Goal: Task Accomplishment & Management: Use online tool/utility

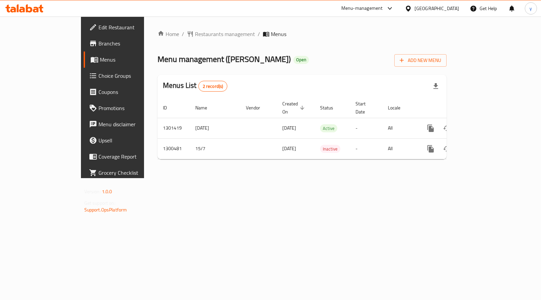
click at [35, 72] on div at bounding box center [270, 150] width 541 height 300
click at [98, 72] on span "Choice Groups" at bounding box center [131, 76] width 67 height 8
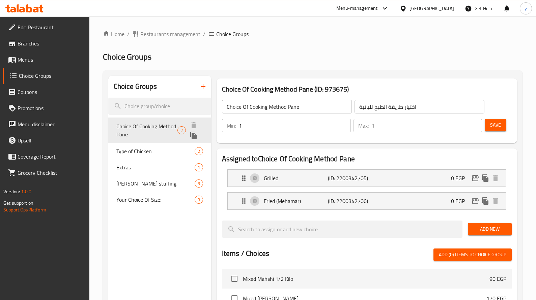
click at [164, 126] on span "Choice Of Cooking Method Pane" at bounding box center [146, 130] width 61 height 16
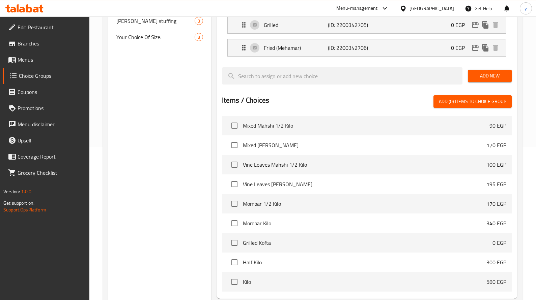
scroll to position [52, 0]
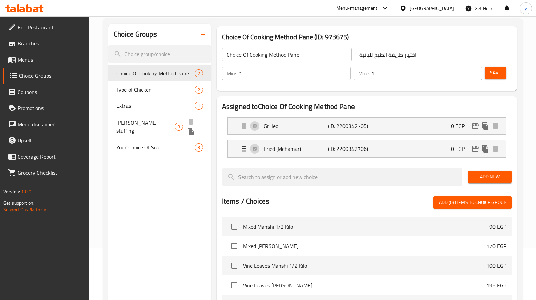
click at [153, 129] on div "[PERSON_NAME] stuffing 3" at bounding box center [159, 127] width 103 height 26
type input "[PERSON_NAME] stuffing"
type input "حشو السمبوسك"
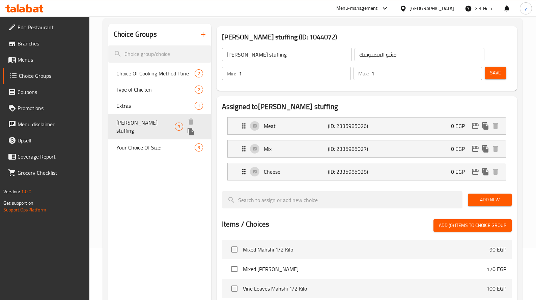
click at [153, 129] on div "[PERSON_NAME] stuffing 3" at bounding box center [159, 127] width 103 height 26
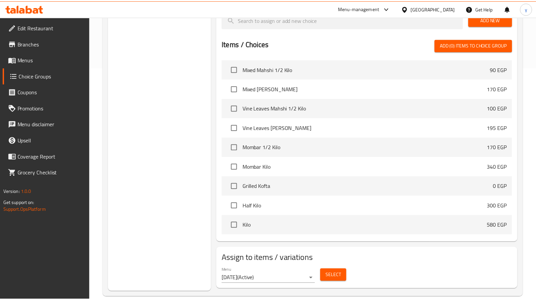
scroll to position [244, 0]
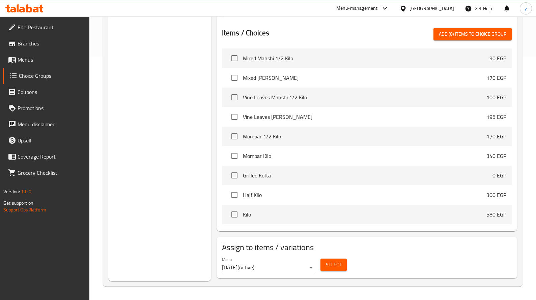
click at [34, 7] on icon at bounding box center [36, 10] width 6 height 6
